Goal: Find contact information: Find contact information

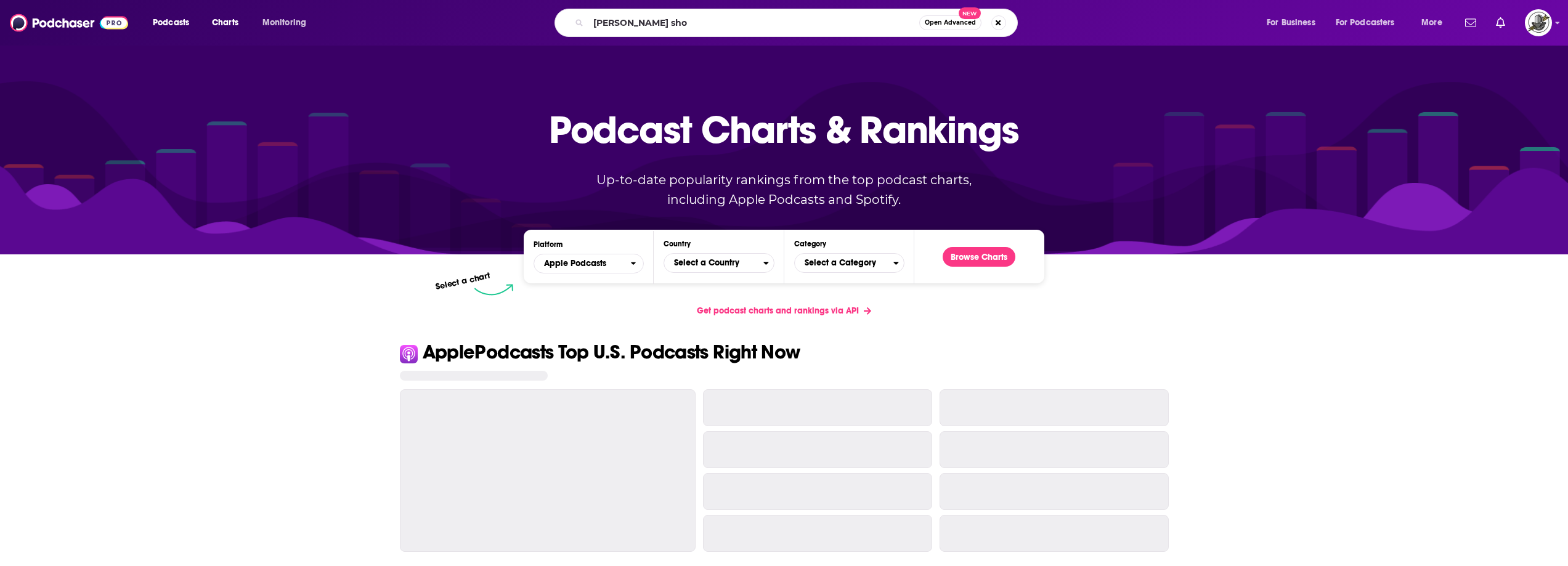
type input "[PERSON_NAME] show"
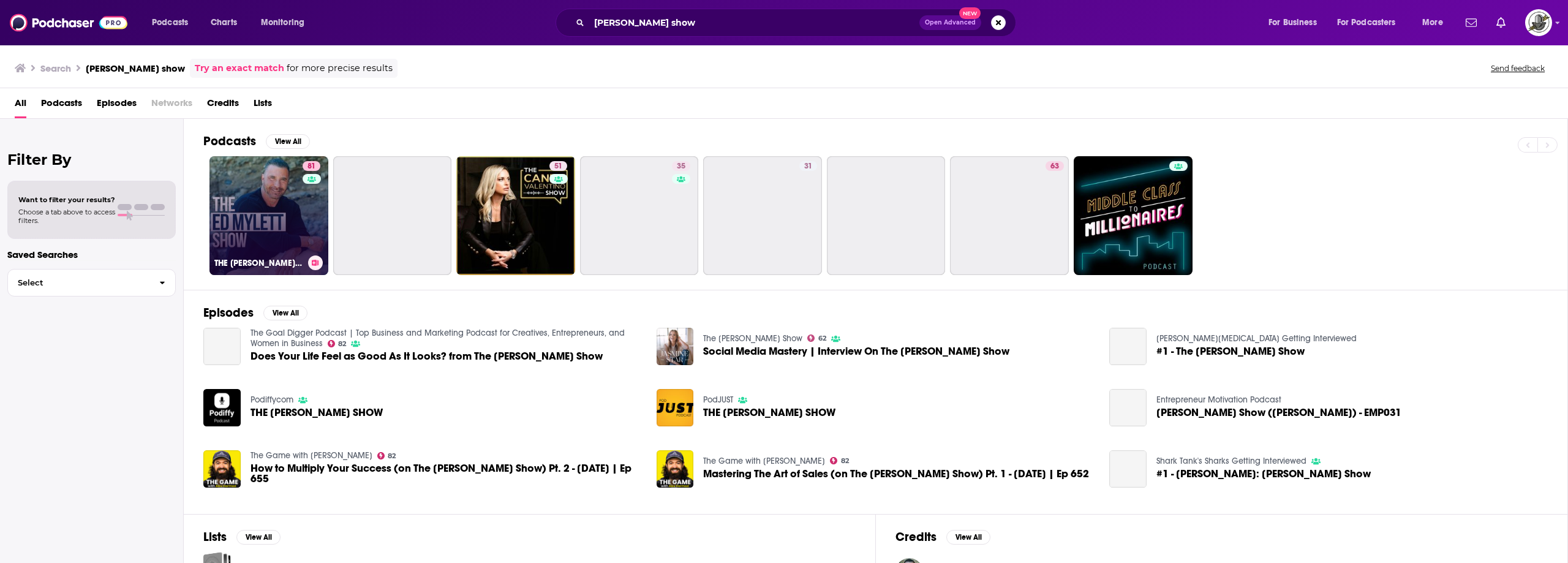
click at [307, 199] on div "81" at bounding box center [313, 208] width 21 height 94
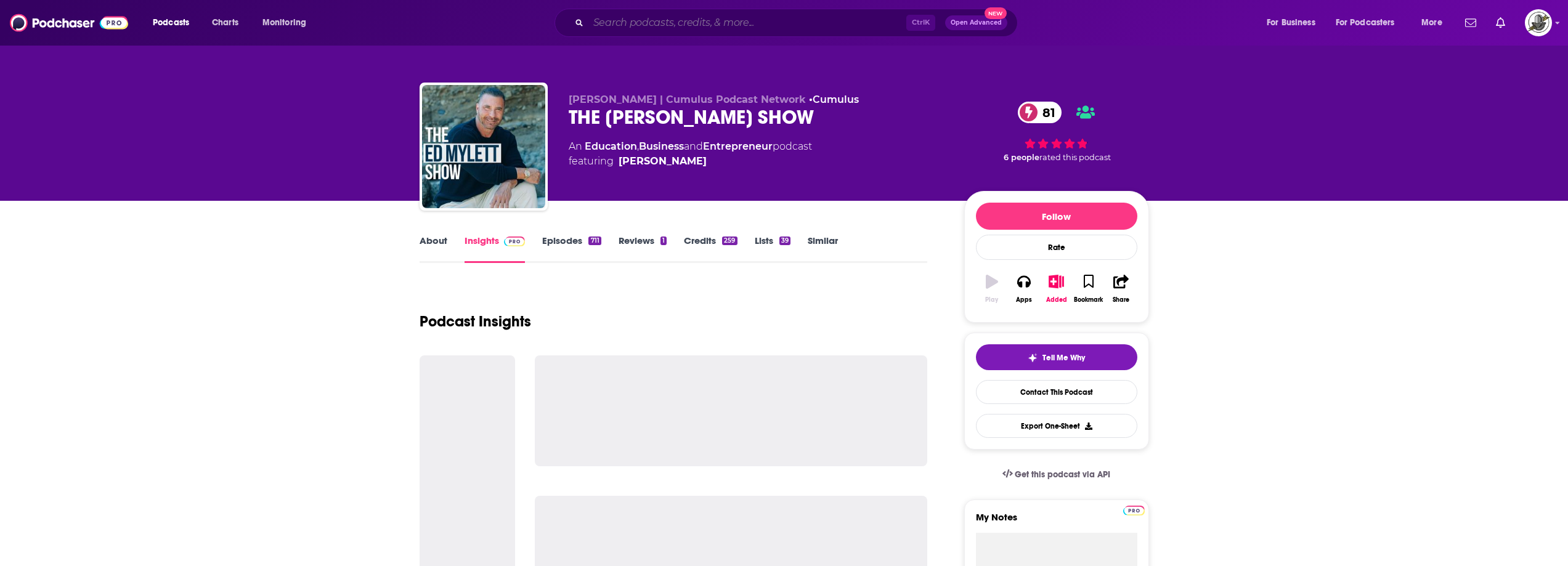
click at [769, 16] on input "Search podcasts, credits, & more..." at bounding box center [747, 23] width 318 height 20
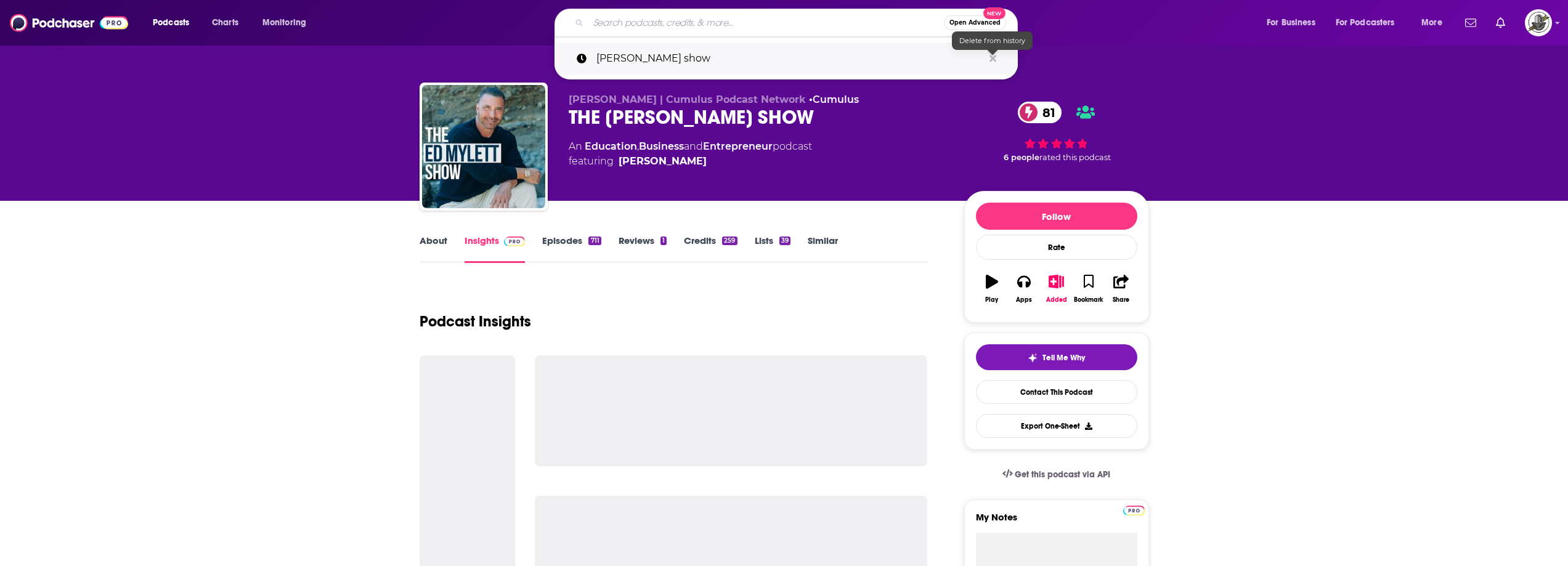
click at [991, 58] on icon "Search podcasts, credits, & more..." at bounding box center [993, 58] width 7 height 10
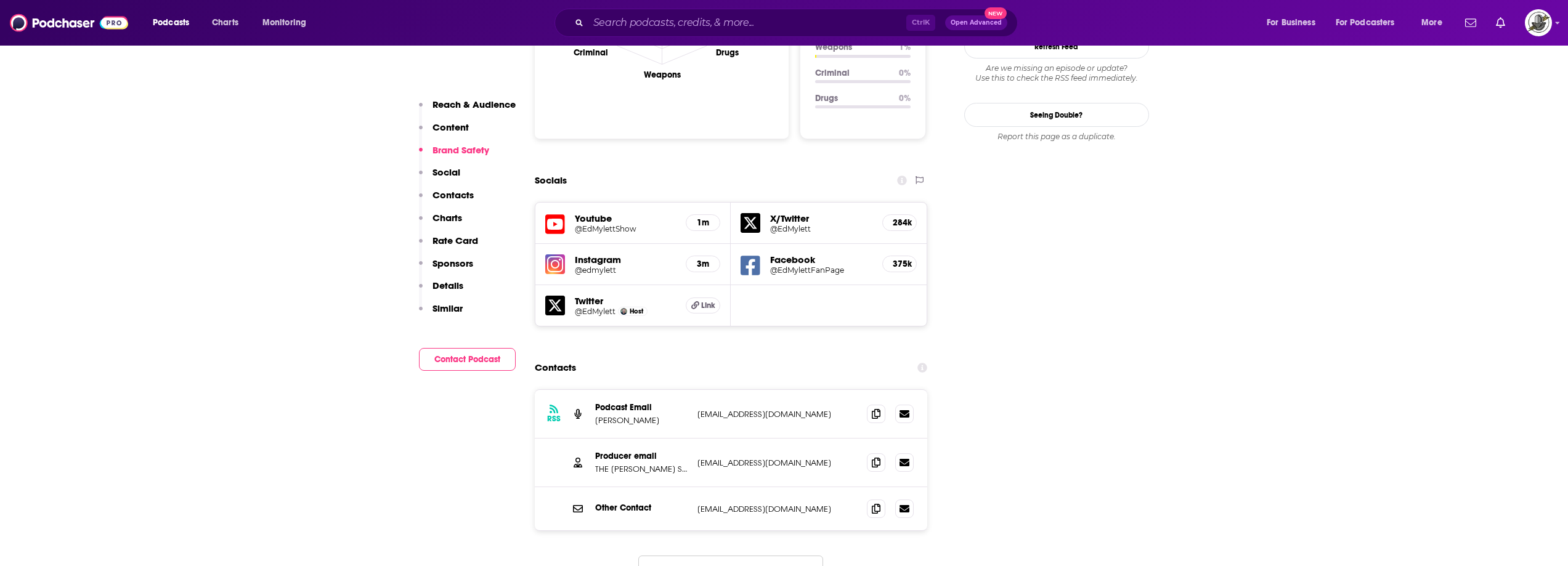
scroll to position [1293, 0]
drag, startPoint x: 697, startPoint y: 392, endPoint x: 820, endPoint y: 397, distance: 123.1
click at [820, 436] on div "Producer email THE [PERSON_NAME] SHOW [PERSON_NAME][EMAIL_ADDRESS][DOMAIN_NAME]…" at bounding box center [731, 460] width 393 height 49
copy p "[EMAIL_ADDRESS][DOMAIN_NAME]"
click at [871, 23] on input "Search podcasts, credits, & more..." at bounding box center [747, 23] width 318 height 20
